Goal: Find specific page/section: Find specific page/section

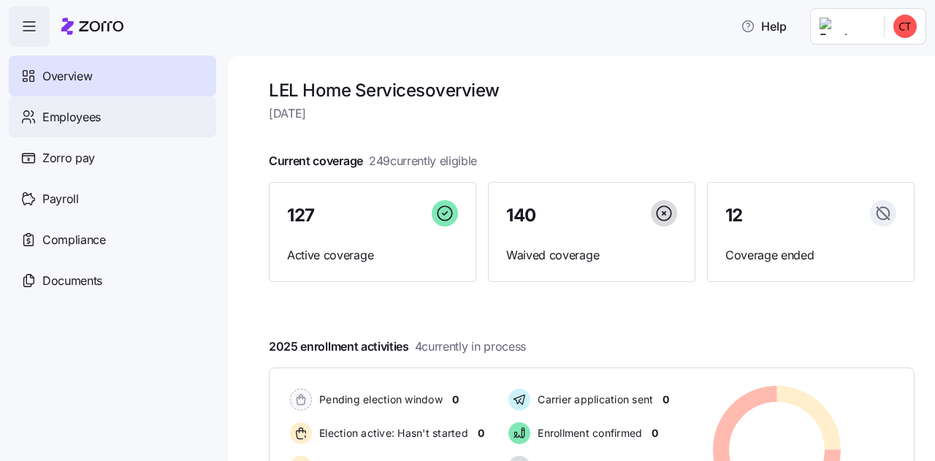
click at [104, 126] on div "Employees" at bounding box center [112, 116] width 207 height 41
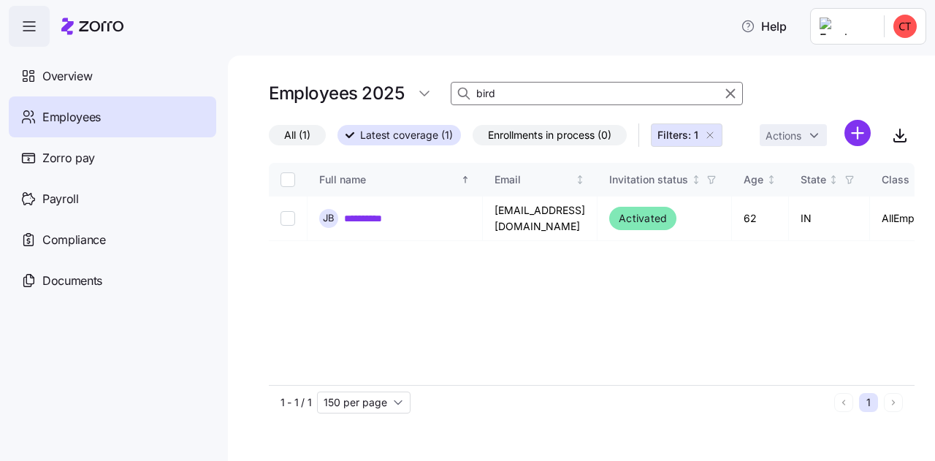
click at [451, 87] on div at bounding box center [463, 94] width 25 height 22
click at [733, 96] on icon "button" at bounding box center [730, 94] width 16 height 18
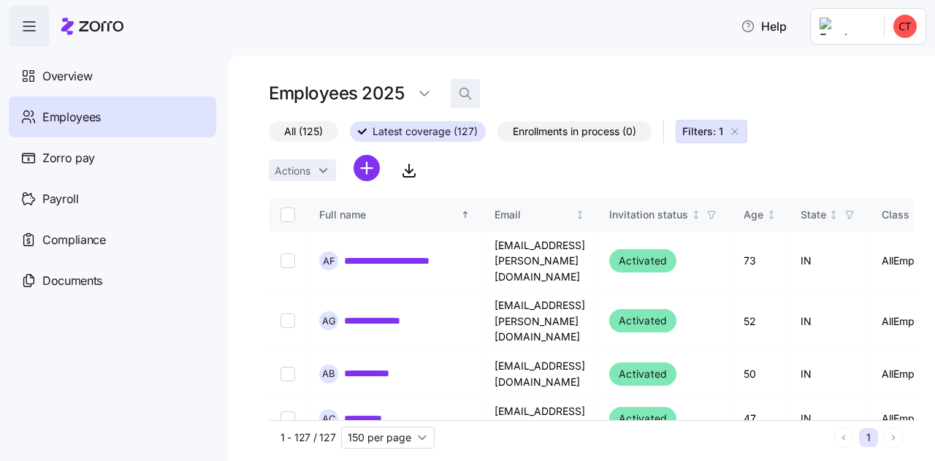
click at [460, 91] on icon "button" at bounding box center [465, 93] width 15 height 15
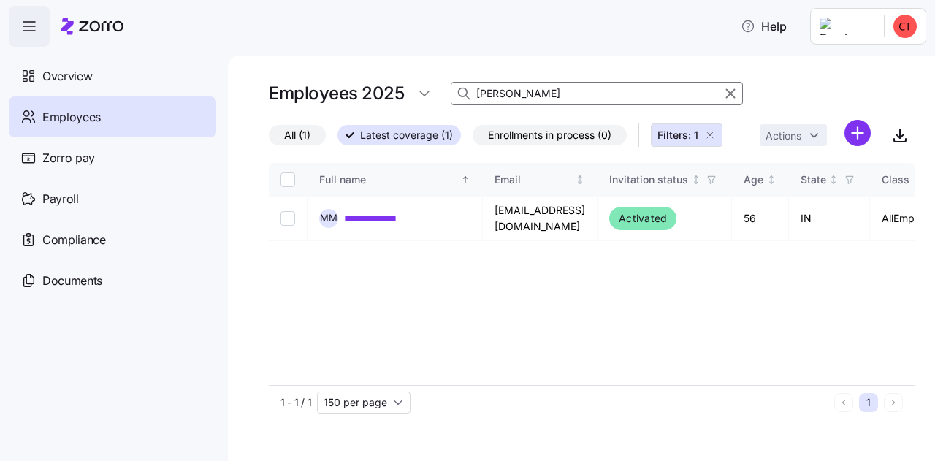
click at [516, 90] on input "[PERSON_NAME]" at bounding box center [597, 93] width 292 height 23
click at [530, 97] on input "[PERSON_NAME]" at bounding box center [597, 93] width 292 height 23
click at [581, 92] on input "[PERSON_NAME]" at bounding box center [597, 93] width 292 height 23
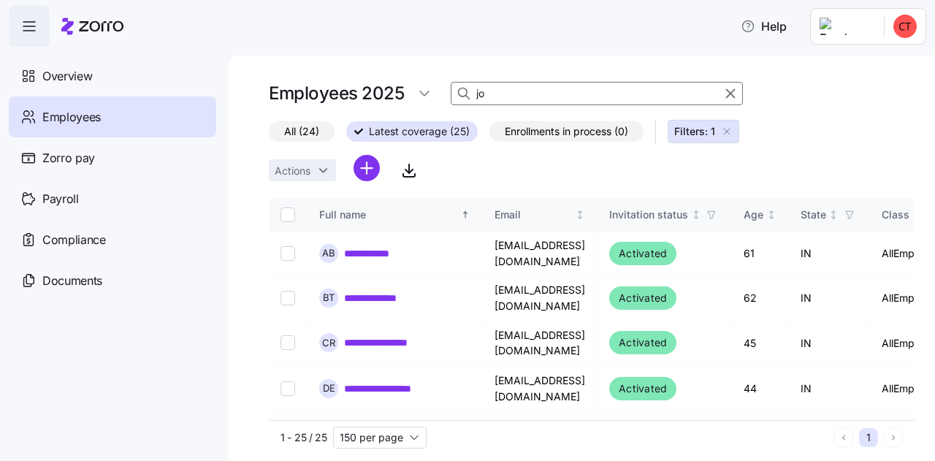
type input "j"
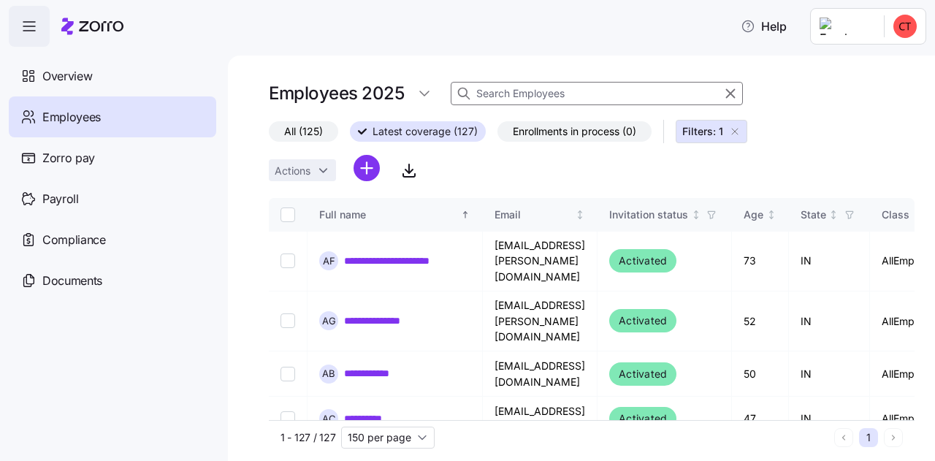
click at [314, 120] on div "**********" at bounding box center [592, 266] width 646 height 375
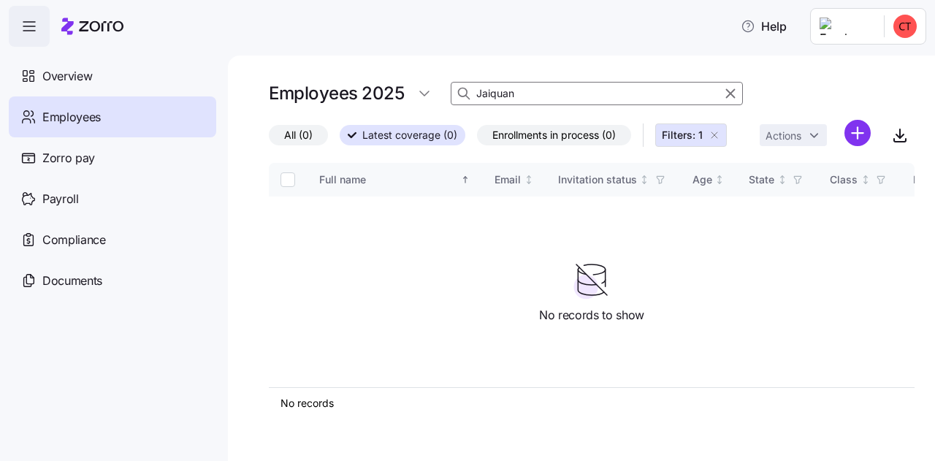
type input "Jaiquan"
